Goal: Task Accomplishment & Management: Manage account settings

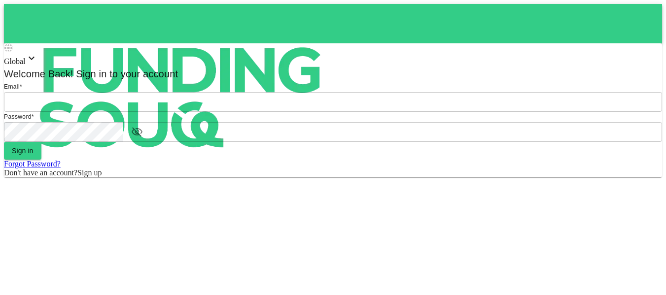
type input "[EMAIL_ADDRESS][PERSON_NAME][DOMAIN_NAME]"
click at [291, 178] on form "Email * email [EMAIL_ADDRESS][PERSON_NAME][DOMAIN_NAME] email Password * passwo…" at bounding box center [333, 130] width 658 height 96
click at [289, 178] on form "Email email [EMAIL_ADDRESS][PERSON_NAME][DOMAIN_NAME] email Password password p…" at bounding box center [333, 130] width 658 height 96
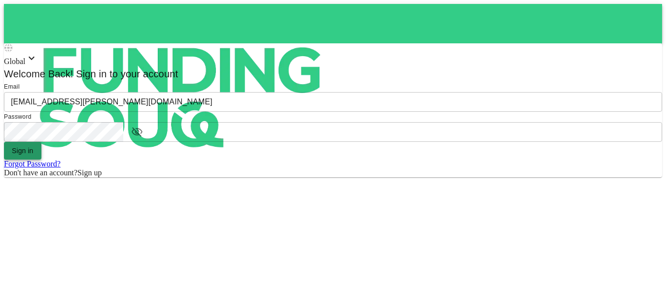
click at [41, 160] on button "Sign in" at bounding box center [22, 151] width 37 height 18
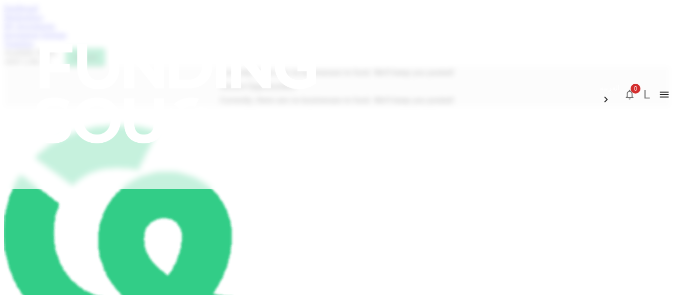
click at [184, 31] on div "My Investments" at bounding box center [337, 26] width 666 height 9
click at [55, 30] on link "My Investments" at bounding box center [29, 26] width 51 height 8
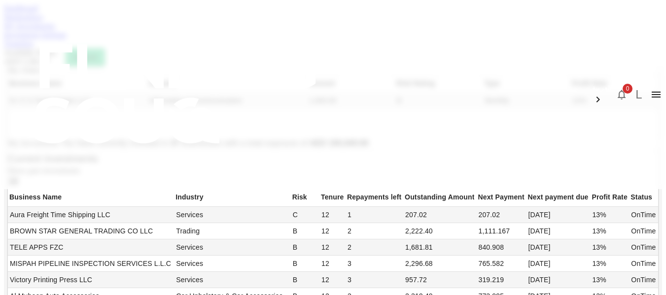
click at [82, 44] on div "Dashboard Marketplace My Investments Investment Settings Transfers Available Fu…" at bounding box center [333, 35] width 658 height 62
click at [71, 59] on div "Dashboard Marketplace My Investments Investment Settings Transfers Available Fu…" at bounding box center [333, 35] width 658 height 62
click at [38, 12] on link "Dashboard" at bounding box center [21, 8] width 34 height 8
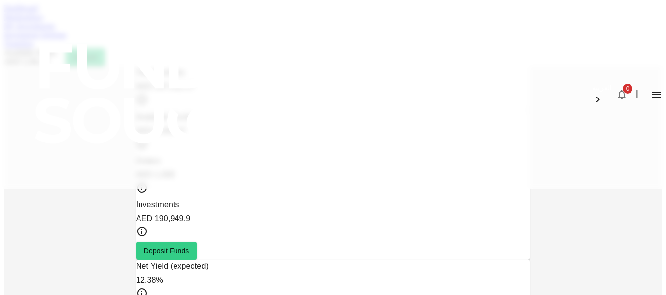
drag, startPoint x: 374, startPoint y: 141, endPoint x: 417, endPoint y: 148, distance: 43.5
